Goal: Task Accomplishment & Management: Manage account settings

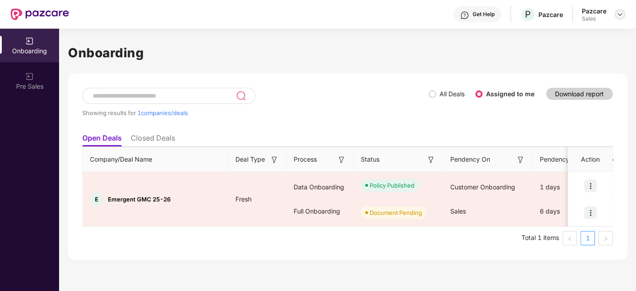
click at [618, 13] on img at bounding box center [619, 14] width 7 height 7
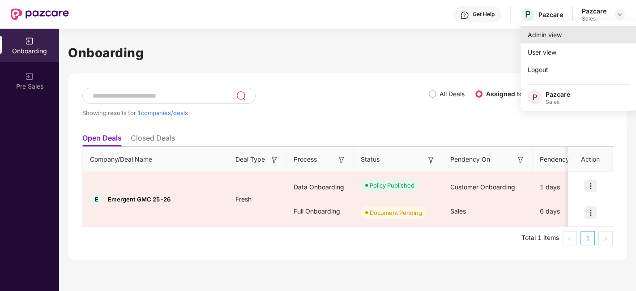
click at [573, 33] on div "Admin view" at bounding box center [579, 34] width 116 height 17
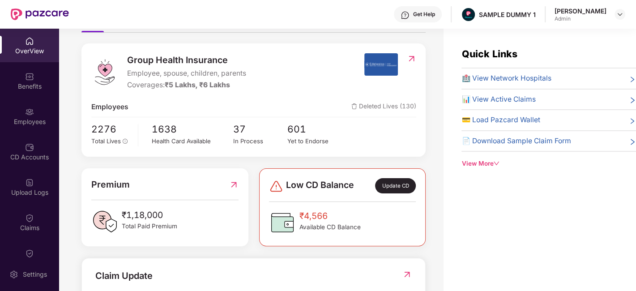
scroll to position [120, 0]
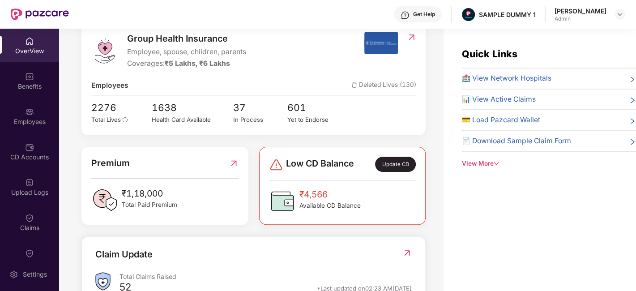
click at [401, 163] on div "Update CD" at bounding box center [395, 164] width 40 height 15
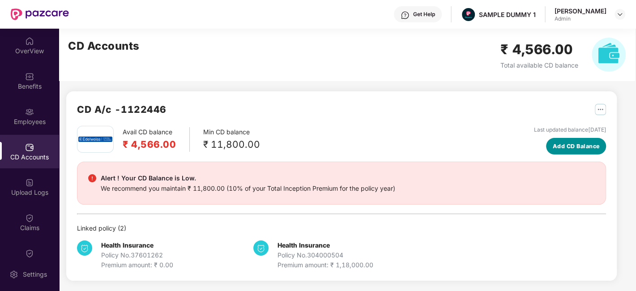
click at [581, 151] on button "Add CD Balance" at bounding box center [576, 146] width 60 height 17
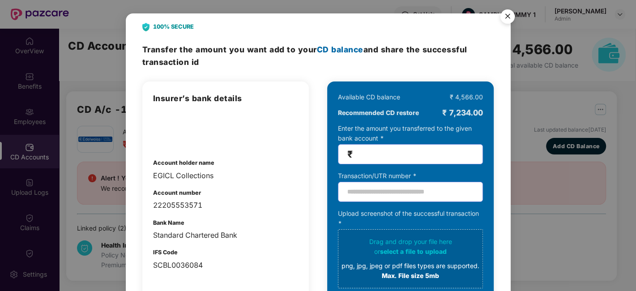
scroll to position [46, 0]
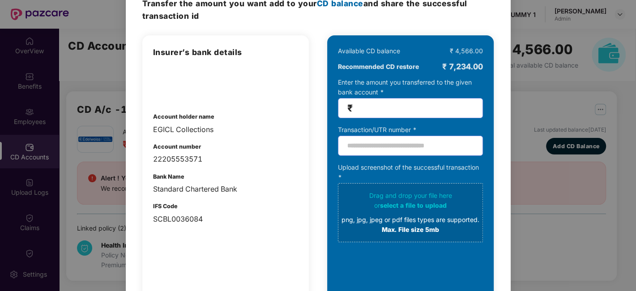
click at [367, 103] on input "number" at bounding box center [414, 108] width 119 height 10
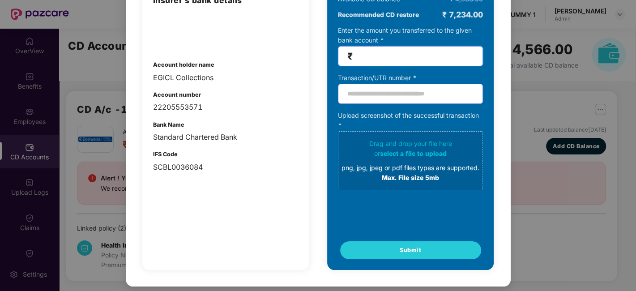
scroll to position [0, 0]
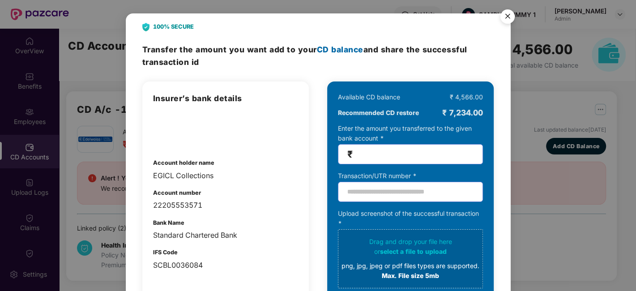
click at [506, 17] on img "Close" at bounding box center [507, 17] width 25 height 25
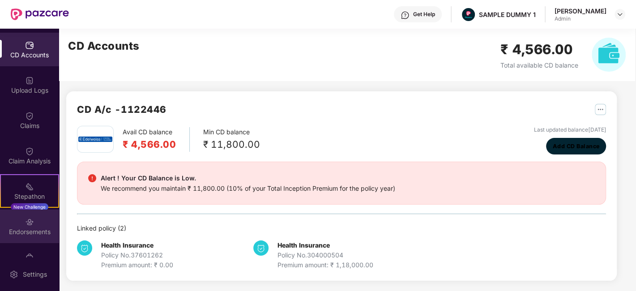
scroll to position [160, 0]
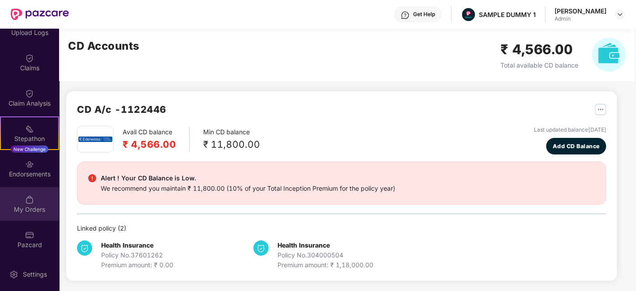
click at [26, 207] on div "My Orders" at bounding box center [29, 209] width 59 height 9
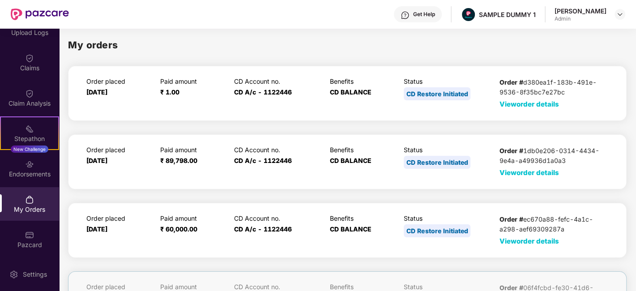
click at [518, 108] on div "Order # d380ea1f-183b-491e-9536-8f35bc7e27bc View order details" at bounding box center [554, 93] width 109 height 32
click at [518, 104] on span "View order details" at bounding box center [530, 104] width 60 height 9
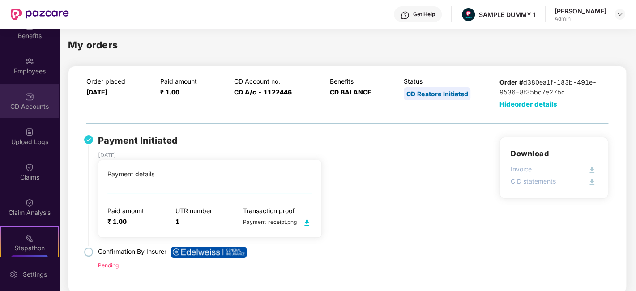
scroll to position [52, 0]
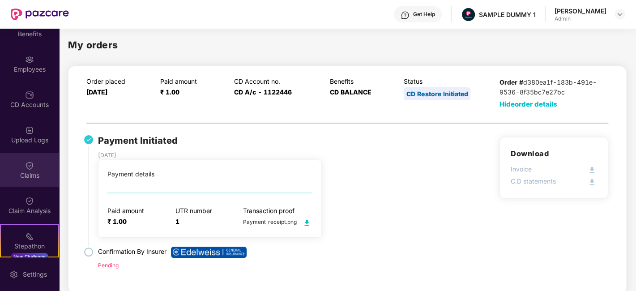
click at [26, 173] on div "Claims" at bounding box center [29, 175] width 59 height 9
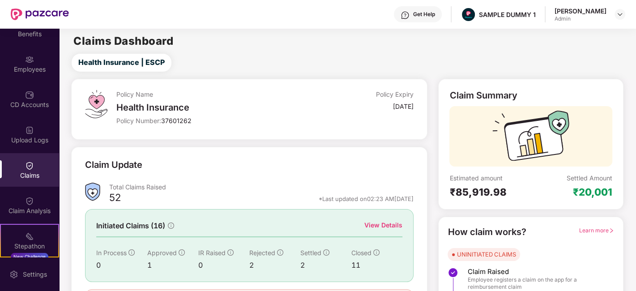
scroll to position [59, 0]
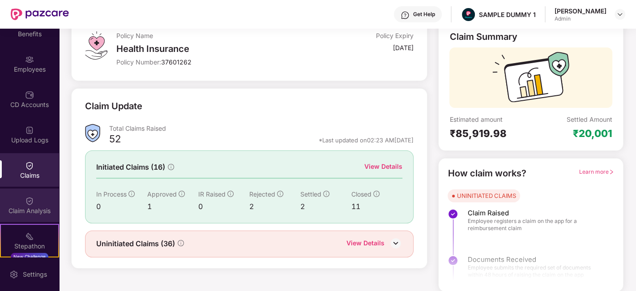
click at [26, 197] on img at bounding box center [29, 201] width 9 height 9
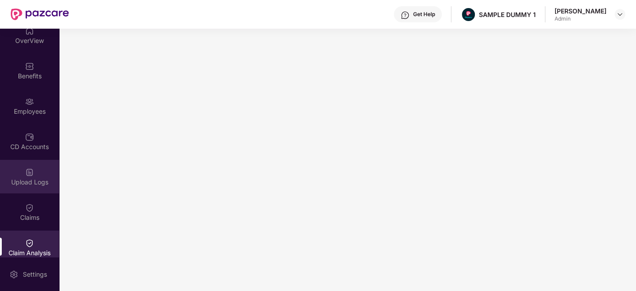
scroll to position [0, 0]
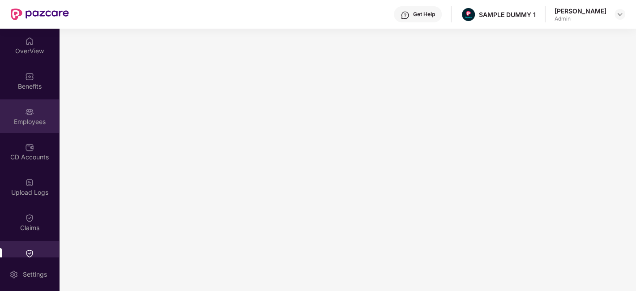
click at [39, 107] on div "Employees" at bounding box center [29, 116] width 59 height 34
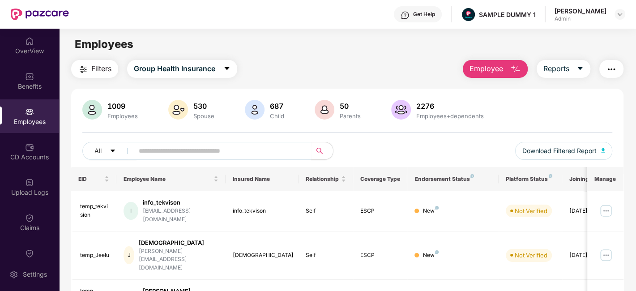
click at [503, 73] on span "Employee" at bounding box center [487, 68] width 34 height 11
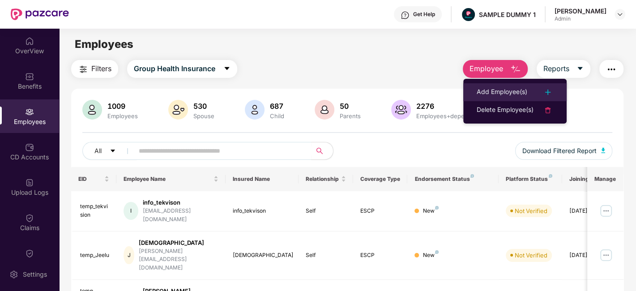
click at [505, 92] on div "Add Employee(s)" at bounding box center [502, 92] width 51 height 11
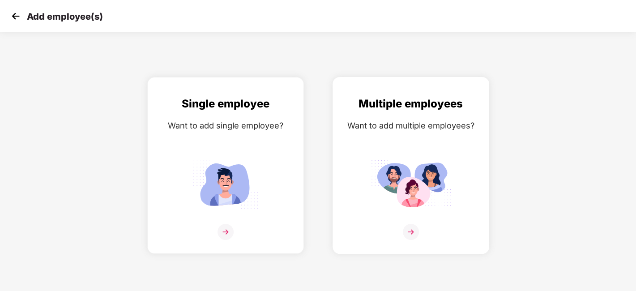
click at [410, 228] on img at bounding box center [411, 232] width 16 height 16
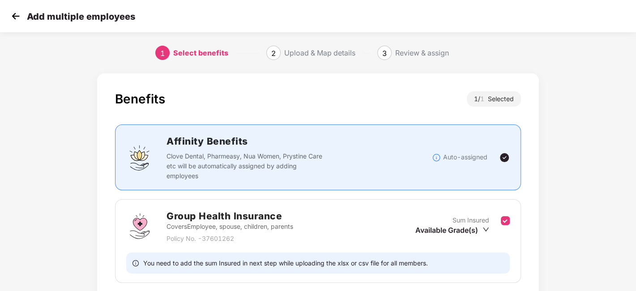
scroll to position [69, 0]
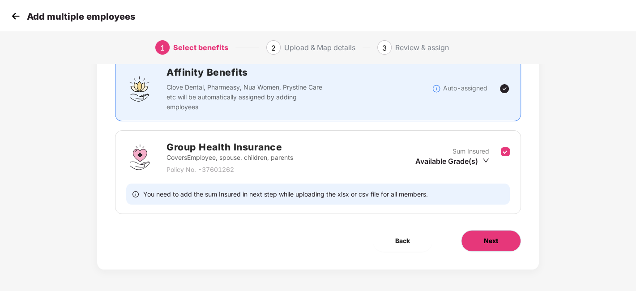
click at [493, 240] on span "Next" at bounding box center [491, 241] width 14 height 10
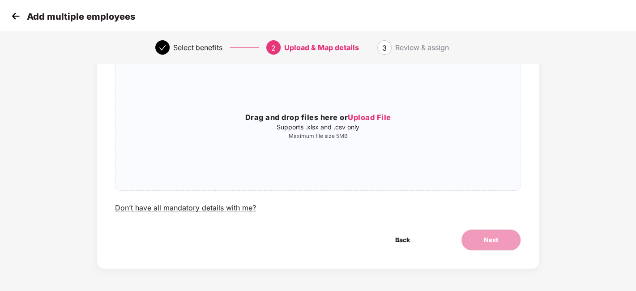
scroll to position [0, 0]
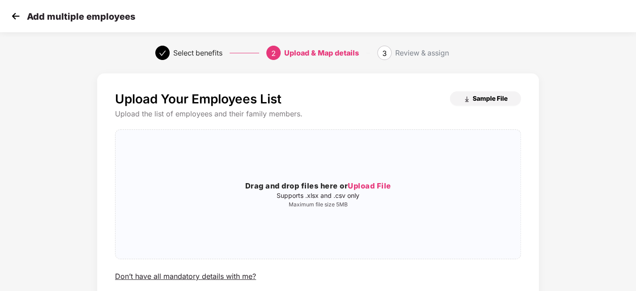
click at [477, 95] on span "Sample File" at bounding box center [490, 98] width 35 height 9
click at [590, 80] on div "Upload Your Employees List Sample File Upload the list of employees and their f…" at bounding box center [318, 214] width 636 height 291
